Goal: Task Accomplishment & Management: Manage account settings

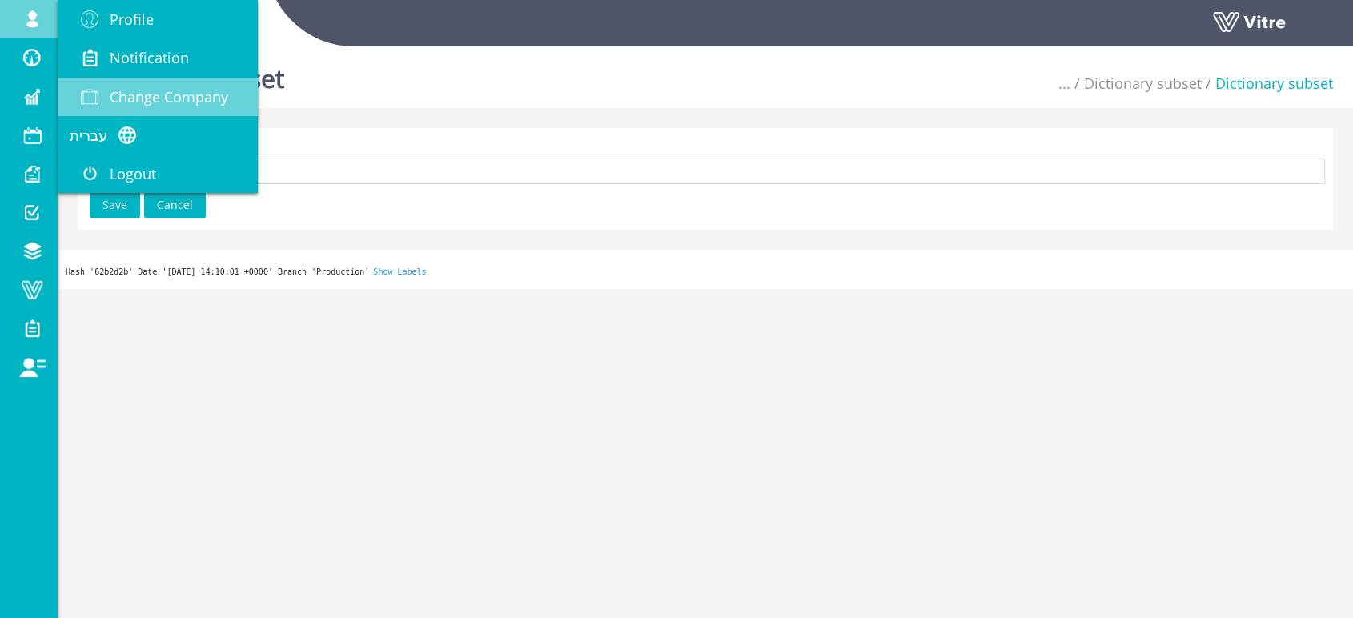
click at [108, 93] on span at bounding box center [90, 96] width 40 height 19
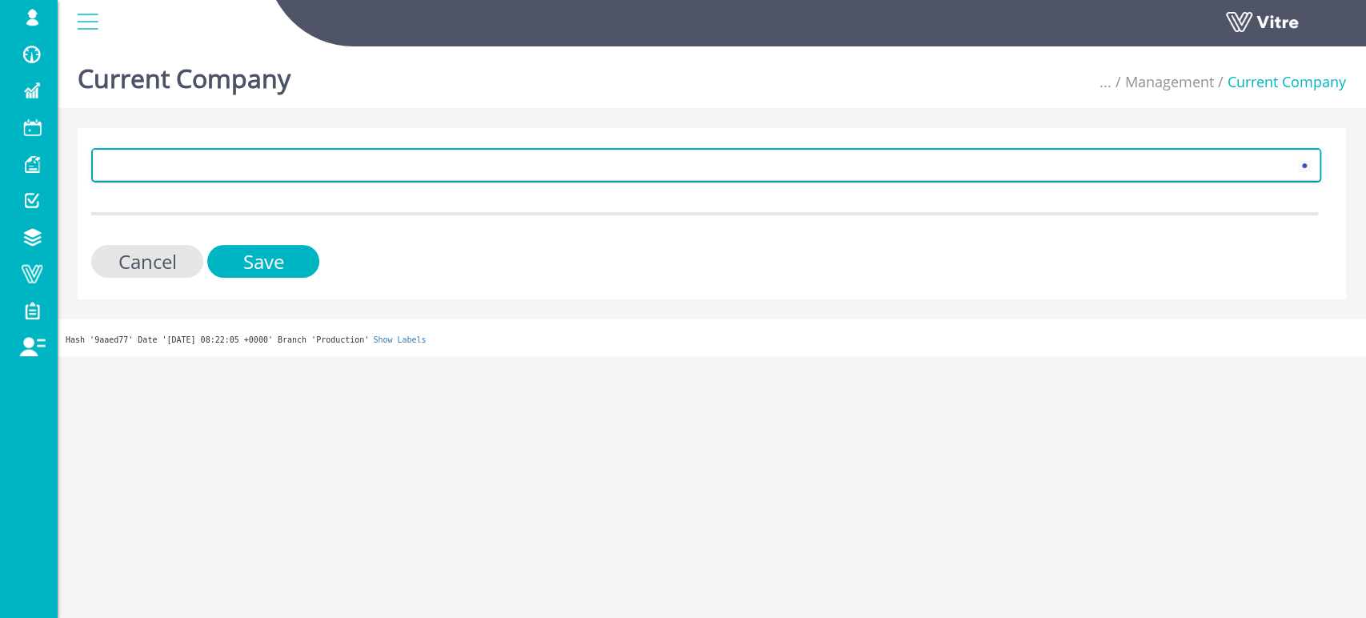
click at [171, 171] on span at bounding box center [692, 164] width 1197 height 29
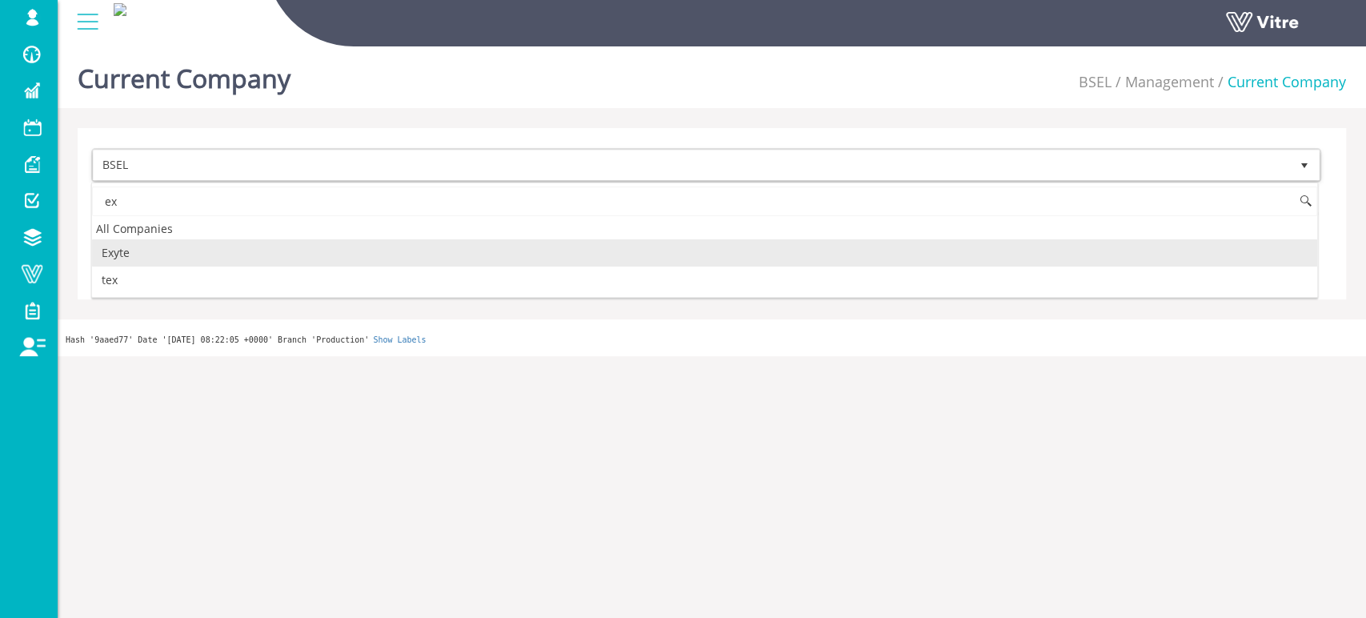
type input "e"
click at [155, 259] on li "קסטרו - אבטחת תנועה" at bounding box center [705, 252] width 1226 height 27
type input "קסט"
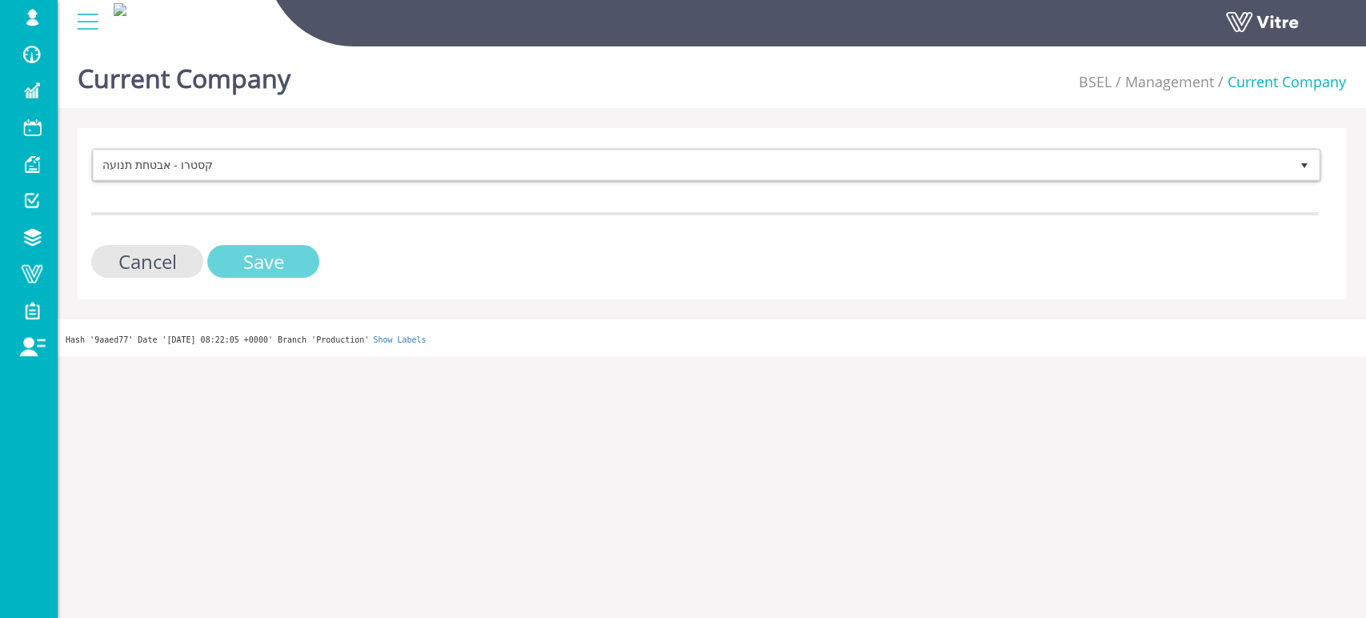
click at [243, 267] on input "Save" at bounding box center [263, 261] width 112 height 33
